Goal: Navigation & Orientation: Find specific page/section

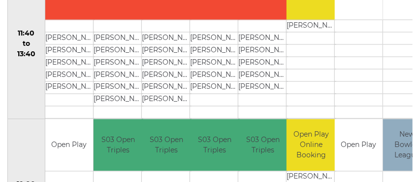
scroll to position [540, 0]
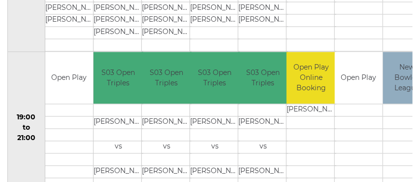
scroll to position [617, 0]
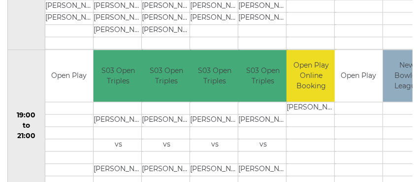
click at [406, 39] on td at bounding box center [407, 43] width 48 height 12
click at [403, 40] on td at bounding box center [407, 43] width 48 height 12
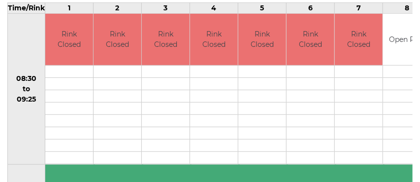
scroll to position [168, 0]
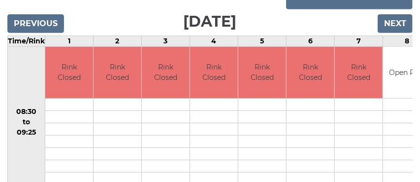
click at [405, 41] on td "8" at bounding box center [407, 40] width 48 height 11
click at [410, 41] on td "8" at bounding box center [407, 40] width 48 height 11
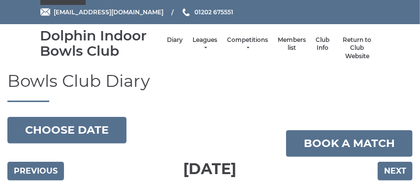
scroll to position [0, 0]
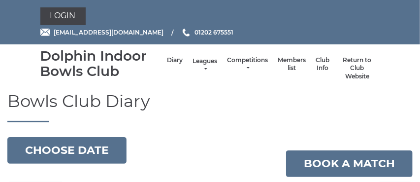
click at [207, 68] on link "Leagues" at bounding box center [205, 65] width 25 height 16
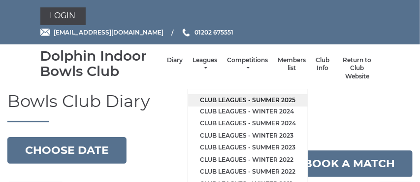
click at [220, 99] on link "Club leagues - Summer 2025" at bounding box center [248, 100] width 120 height 12
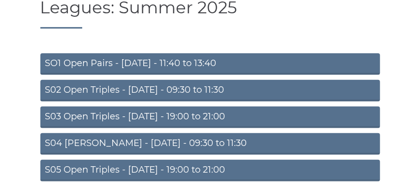
scroll to position [90, 0]
